Goal: Task Accomplishment & Management: Complete application form

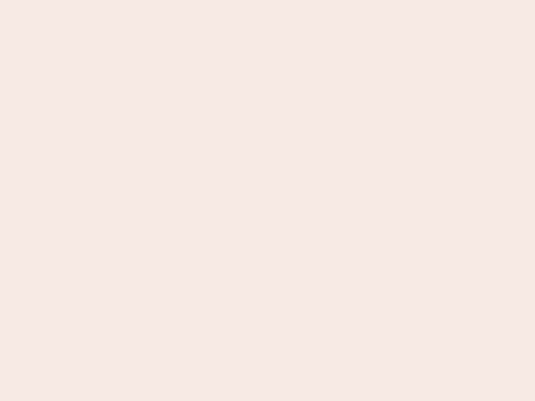
click at [267, 200] on nb-app "Almost there Thank you for registering for Newbook. Your account is under revie…" at bounding box center [267, 200] width 535 height 401
click at [267, 0] on nb-app "Almost there Thank you for registering for Newbook. Your account is under revie…" at bounding box center [267, 200] width 535 height 401
click at [286, 0] on nb-app "Almost there Thank you for registering for Newbook. Your account is under revie…" at bounding box center [267, 200] width 535 height 401
click at [267, 200] on nb-app "Almost there Thank you for registering for Newbook. Your account is under revie…" at bounding box center [267, 200] width 535 height 401
click at [267, 0] on nb-app "Almost there Thank you for registering for Newbook. Your account is under revie…" at bounding box center [267, 200] width 535 height 401
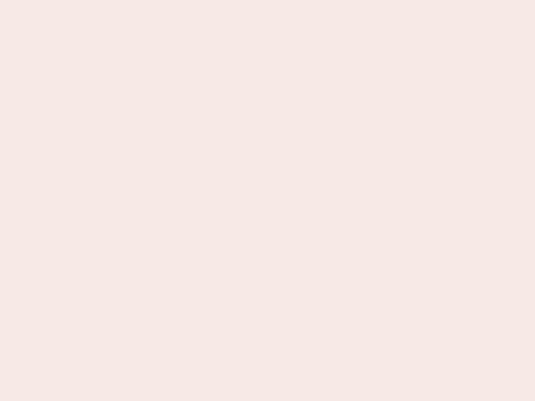
click at [187, 0] on nb-app "Almost there Thank you for registering for Newbook. Your account is under revie…" at bounding box center [267, 200] width 535 height 401
click at [267, 200] on nb-app "Almost there Thank you for registering for Newbook. Your account is under revie…" at bounding box center [267, 200] width 535 height 401
click at [267, 0] on nb-app "Almost there Thank you for registering for Newbook. Your account is under revie…" at bounding box center [267, 200] width 535 height 401
click at [187, 0] on nb-app "Almost there Thank you for registering for Newbook. Your account is under revie…" at bounding box center [267, 200] width 535 height 401
click at [267, 200] on nb-app "Almost there Thank you for registering for Newbook. Your account is under revie…" at bounding box center [267, 200] width 535 height 401
